Goal: Transaction & Acquisition: Purchase product/service

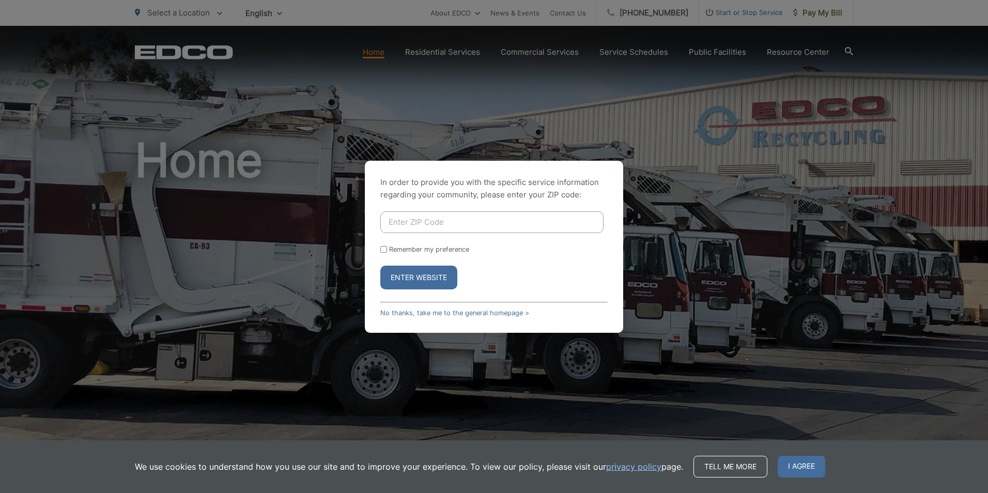
click at [413, 217] on input "Enter ZIP Code" at bounding box center [491, 222] width 223 height 22
click at [403, 276] on button "Enter Website" at bounding box center [418, 278] width 77 height 24
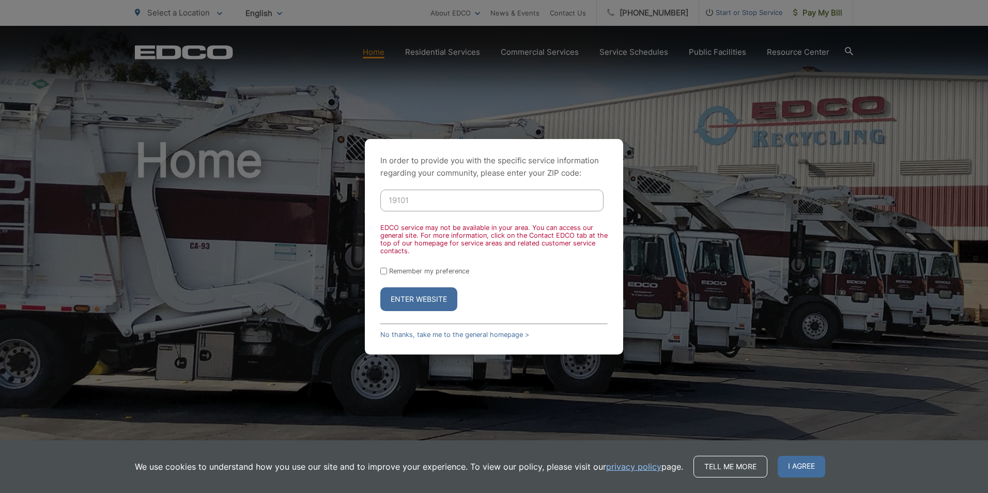
drag, startPoint x: 420, startPoint y: 197, endPoint x: 276, endPoint y: 196, distance: 143.7
click at [282, 196] on div "In order to provide you with the specific service information regarding your co…" at bounding box center [494, 246] width 988 height 493
type input "90620"
click at [380, 287] on button "Enter Website" at bounding box center [418, 299] width 77 height 24
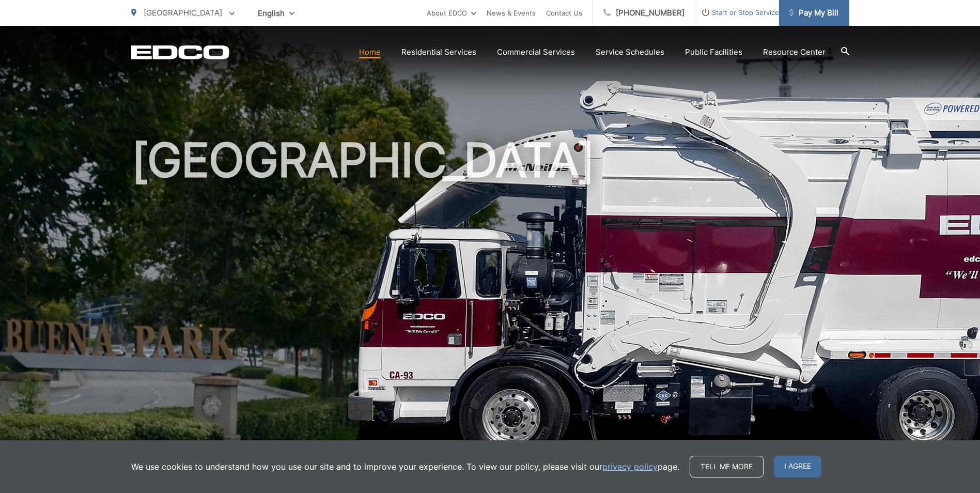
click at [812, 14] on span "Pay My Bill" at bounding box center [814, 13] width 49 height 12
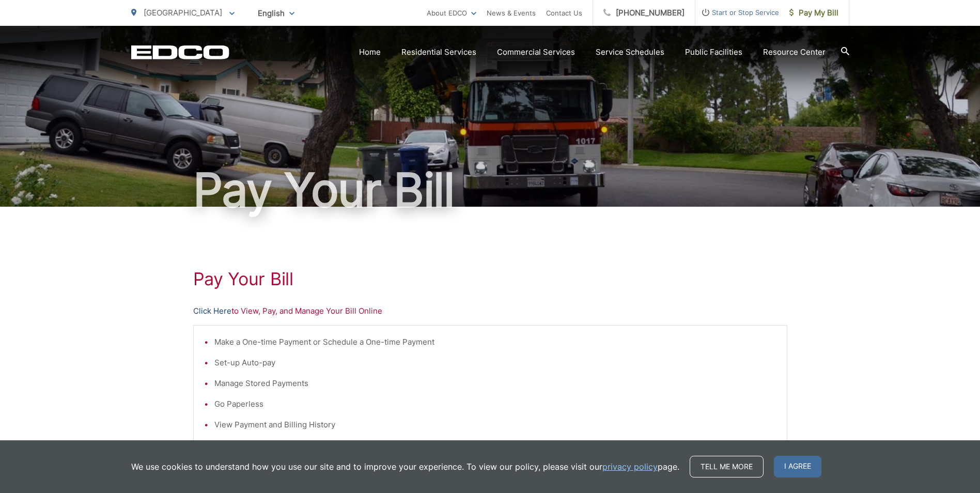
click at [212, 311] on link "Click Here" at bounding box center [212, 311] width 38 height 12
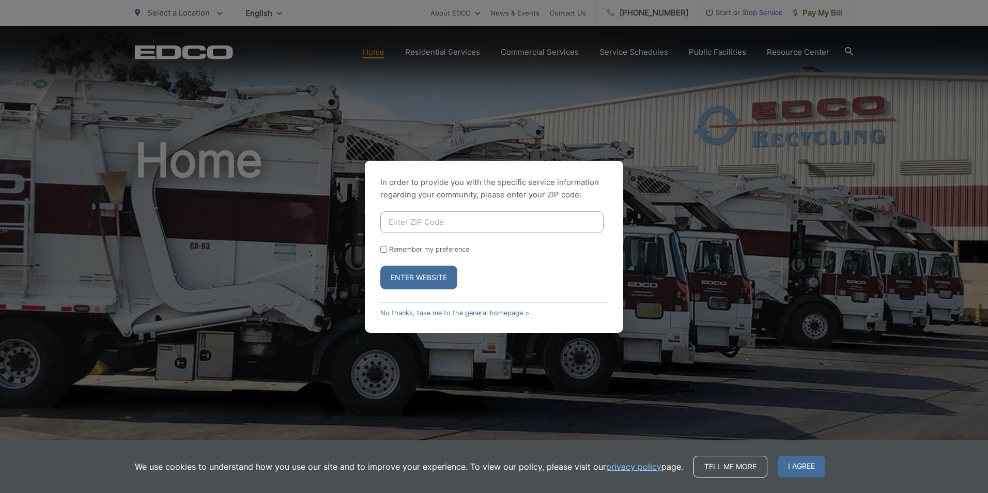
click at [427, 221] on input "Enter ZIP Code" at bounding box center [491, 222] width 223 height 22
type input "90620"
click at [407, 274] on button "Enter Website" at bounding box center [418, 278] width 77 height 24
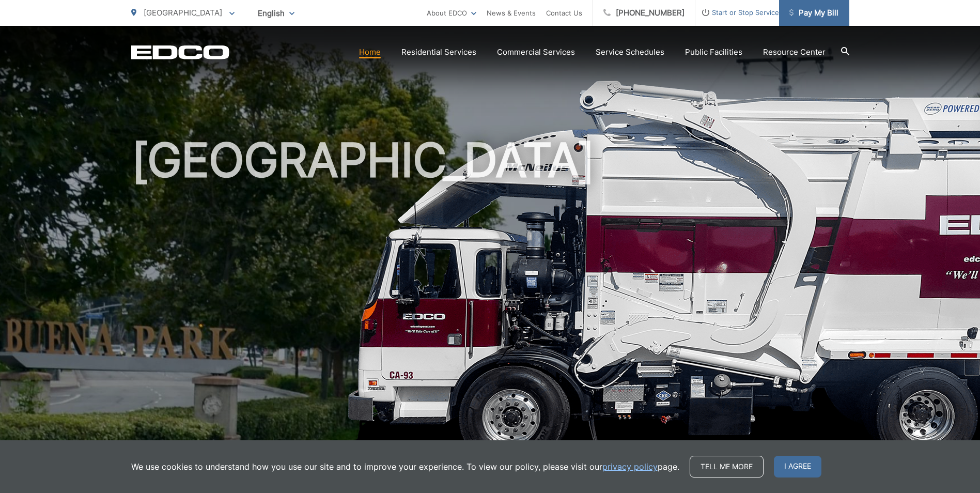
click at [809, 14] on span "Pay My Bill" at bounding box center [814, 13] width 49 height 12
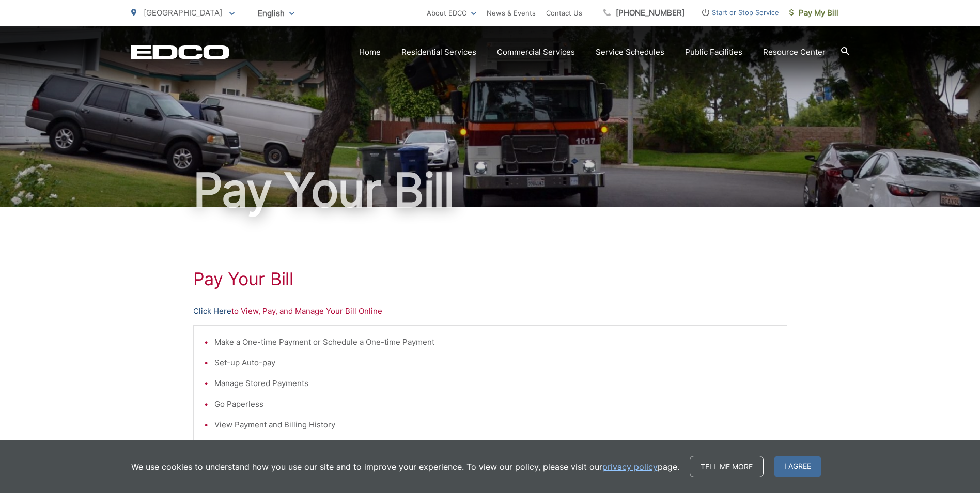
click at [215, 314] on link "Click Here" at bounding box center [212, 311] width 38 height 12
